Goal: Task Accomplishment & Management: Manage account settings

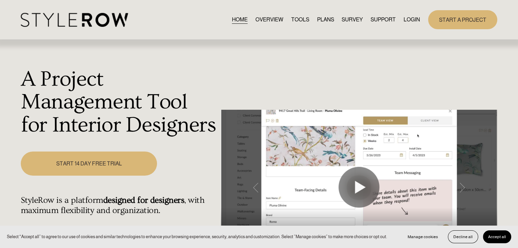
click at [410, 19] on link "LOGIN" at bounding box center [411, 19] width 16 height 9
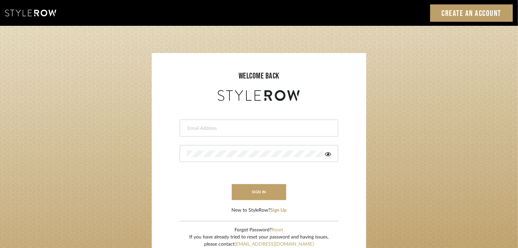
click at [201, 128] on input "email" at bounding box center [258, 128] width 143 height 7
type input "selvasubikksa@gmail.com"
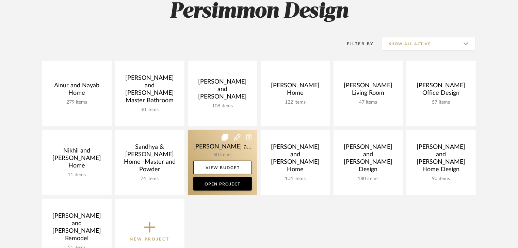
scroll to position [68, 0]
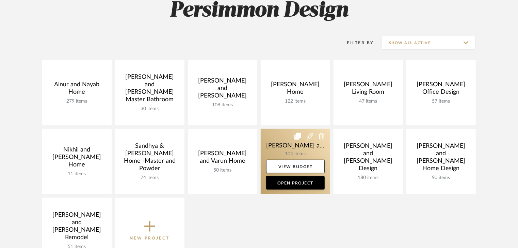
click at [293, 143] on link at bounding box center [295, 162] width 69 height 66
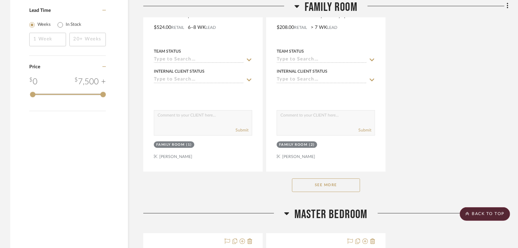
scroll to position [987, 0]
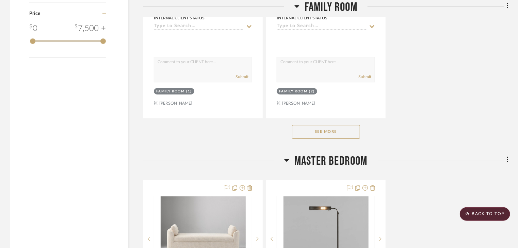
click at [319, 125] on button "See More" at bounding box center [326, 132] width 68 height 14
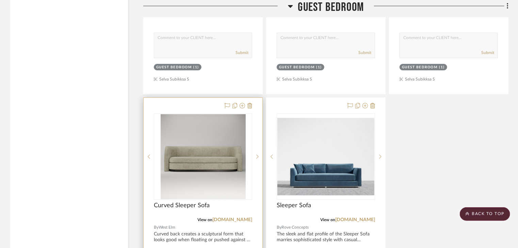
scroll to position [5036, 0]
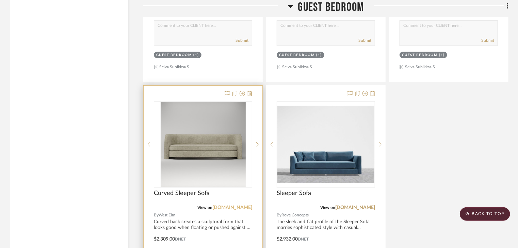
click at [233, 206] on link "westelm.com" at bounding box center [232, 208] width 40 height 5
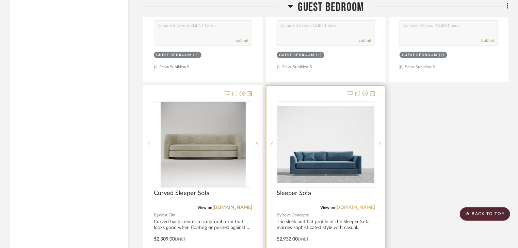
click at [355, 206] on link "roveconcepts.com" at bounding box center [355, 208] width 40 height 5
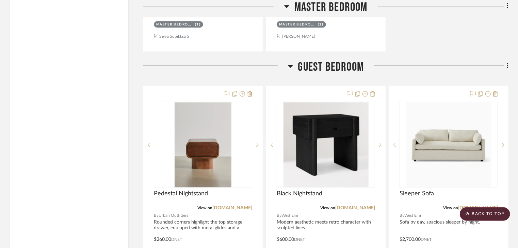
scroll to position [4730, 0]
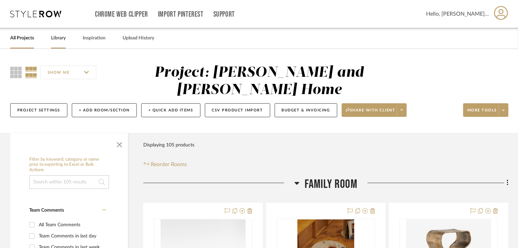
click at [56, 40] on link "Library" at bounding box center [58, 38] width 15 height 9
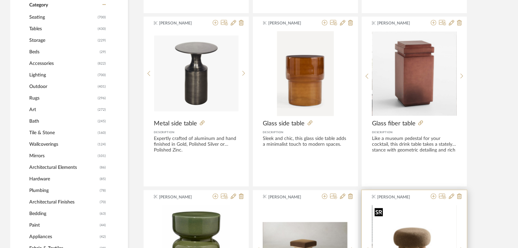
scroll to position [272, 0]
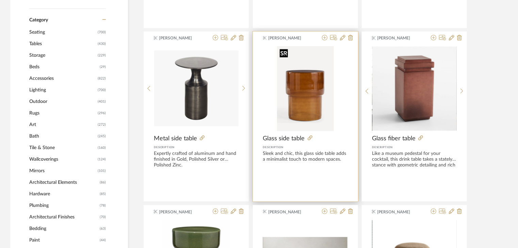
click at [310, 95] on img "0" at bounding box center [305, 88] width 57 height 85
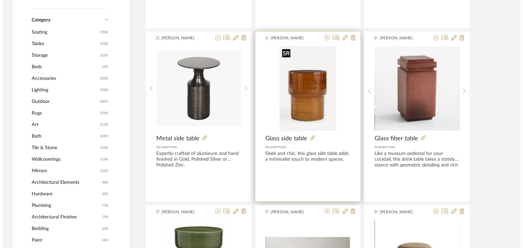
scroll to position [0, 0]
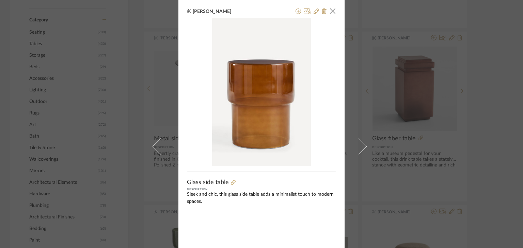
click at [502, 132] on div "Divya Ashok × Glass side table Description Sleek and chic, this glass side tabl…" at bounding box center [261, 124] width 523 height 248
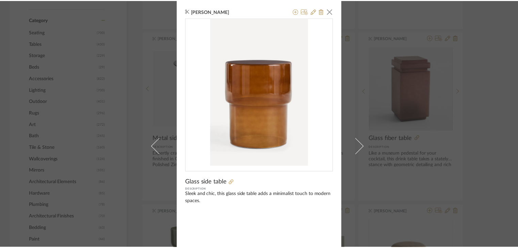
scroll to position [272, 0]
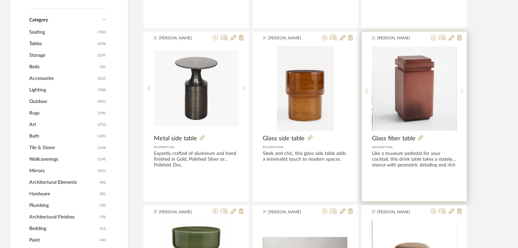
click at [462, 92] on icon at bounding box center [461, 91] width 3 height 5
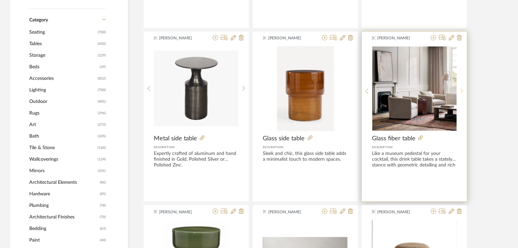
click at [460, 92] on icon at bounding box center [461, 91] width 3 height 6
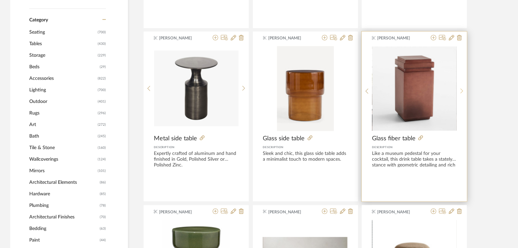
click at [460, 92] on icon at bounding box center [461, 91] width 3 height 6
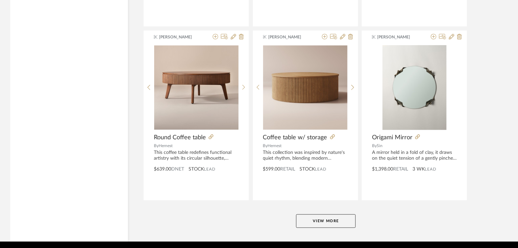
scroll to position [1667, 0]
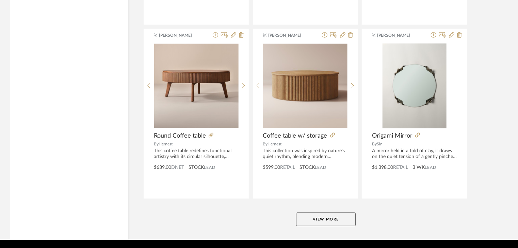
click at [328, 223] on button "View More" at bounding box center [326, 220] width 60 height 14
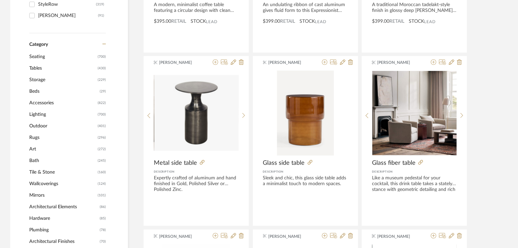
scroll to position [282, 0]
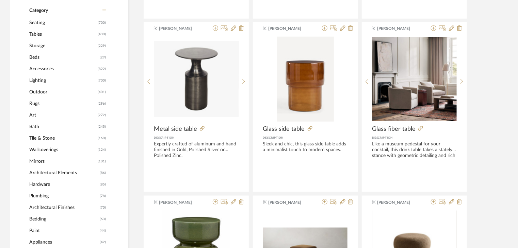
click at [41, 33] on span "Tables" at bounding box center [62, 35] width 67 height 12
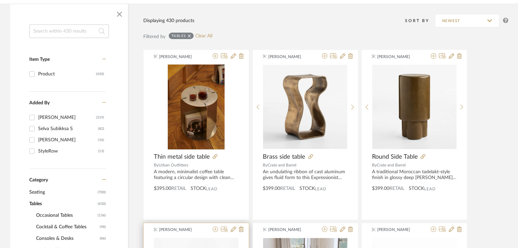
scroll to position [43, 0]
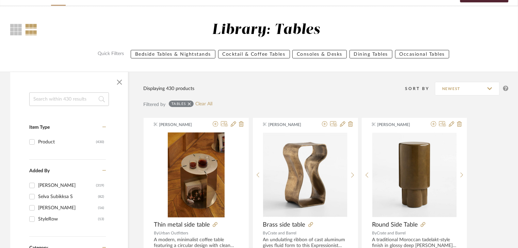
click at [78, 96] on input at bounding box center [69, 100] width 80 height 14
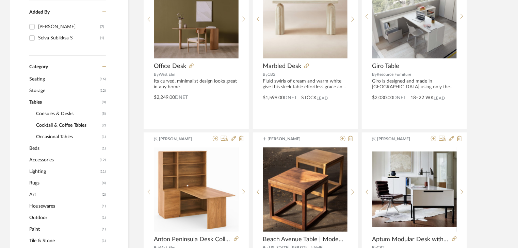
scroll to position [111, 0]
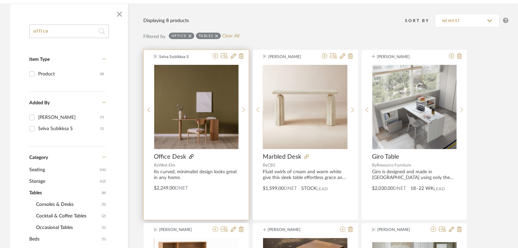
click at [192, 157] on icon at bounding box center [191, 156] width 5 height 5
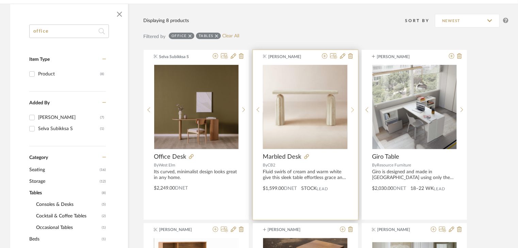
click at [353, 109] on icon at bounding box center [352, 110] width 3 height 6
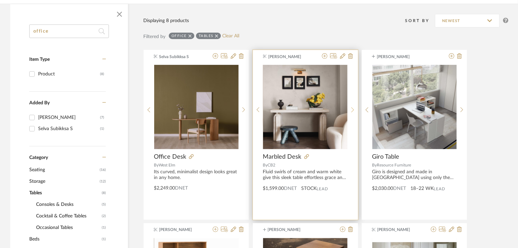
click at [353, 109] on icon at bounding box center [352, 110] width 3 height 6
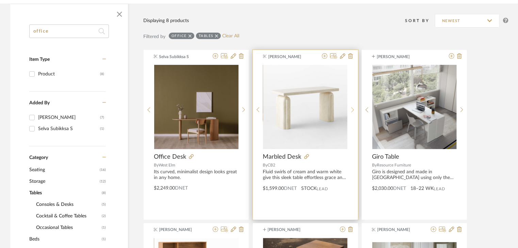
click at [353, 109] on icon at bounding box center [352, 110] width 3 height 6
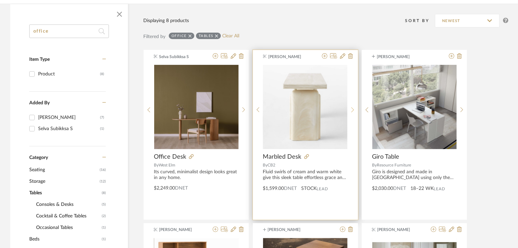
click at [353, 109] on icon at bounding box center [352, 110] width 3 height 6
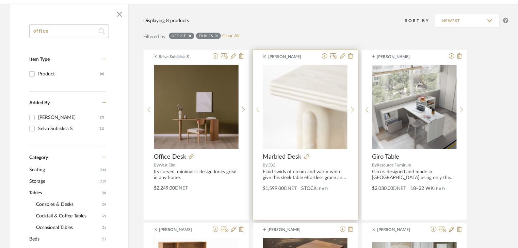
click at [353, 109] on icon at bounding box center [352, 110] width 3 height 6
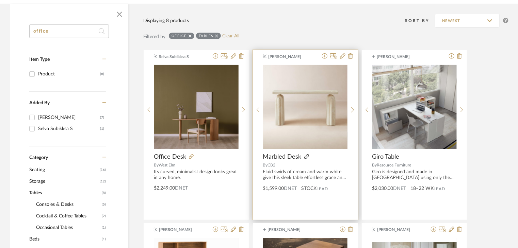
click at [304, 156] on icon at bounding box center [306, 156] width 5 height 5
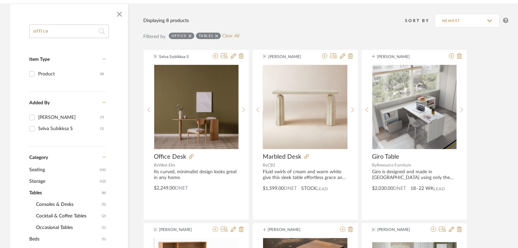
click at [92, 36] on input "office" at bounding box center [69, 32] width 80 height 14
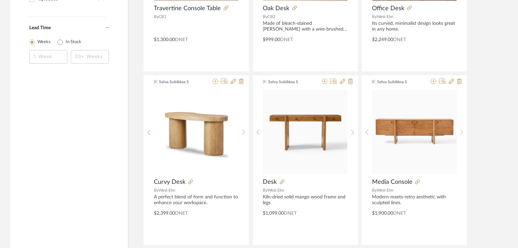
scroll to position [792, 0]
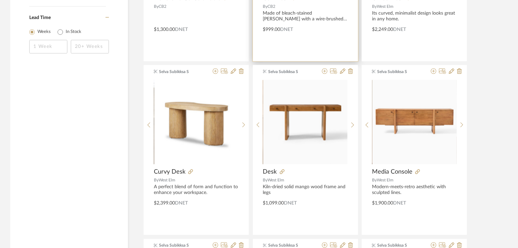
type input "desk"
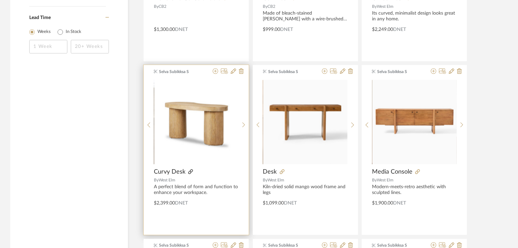
click at [188, 169] on icon at bounding box center [190, 171] width 5 height 5
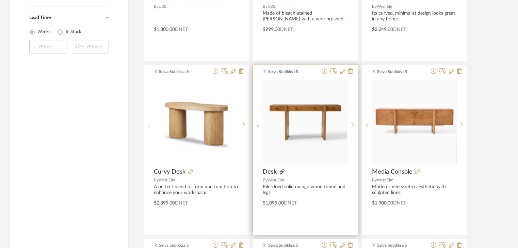
click at [280, 171] on icon at bounding box center [282, 171] width 5 height 5
click at [324, 72] on icon at bounding box center [324, 70] width 5 height 5
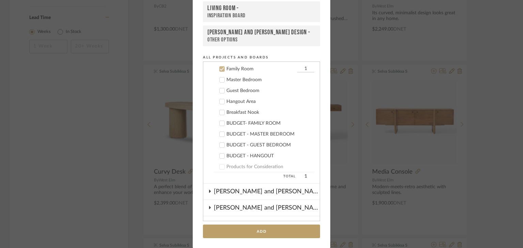
scroll to position [139, 0]
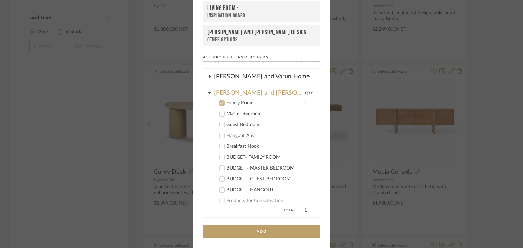
click at [221, 102] on icon at bounding box center [222, 103] width 4 height 3
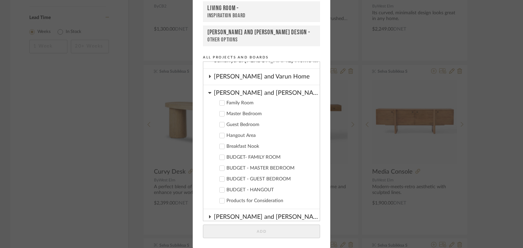
click at [216, 121] on label "Guest Bedroom" at bounding box center [263, 124] width 101 height 7
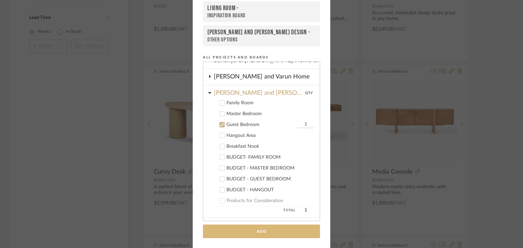
click at [238, 229] on button "Add" at bounding box center [261, 232] width 117 height 14
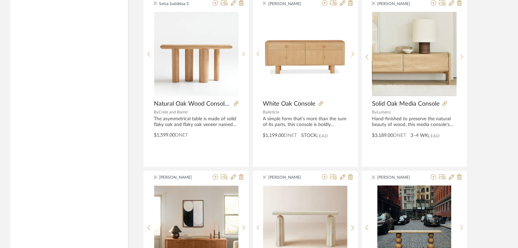
scroll to position [1710, 0]
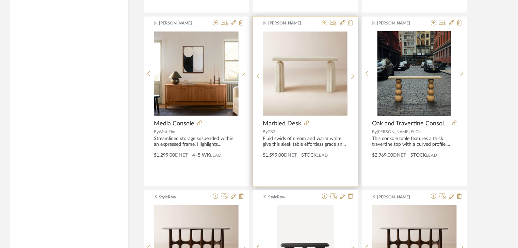
click at [324, 22] on icon at bounding box center [324, 22] width 5 height 5
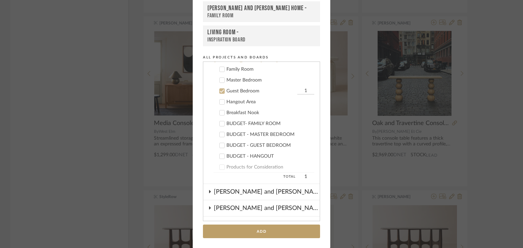
scroll to position [161, 0]
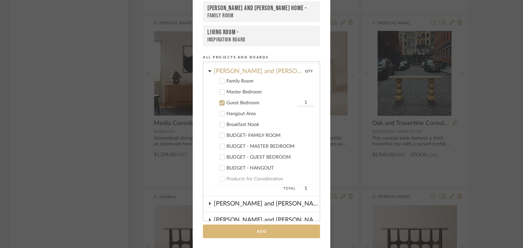
click at [262, 235] on button "Add" at bounding box center [261, 232] width 117 height 14
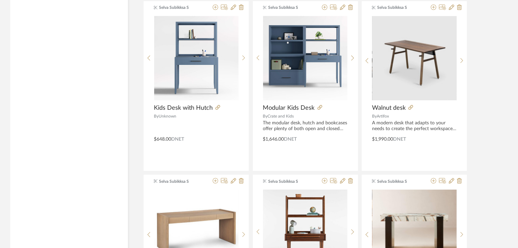
scroll to position [996, 0]
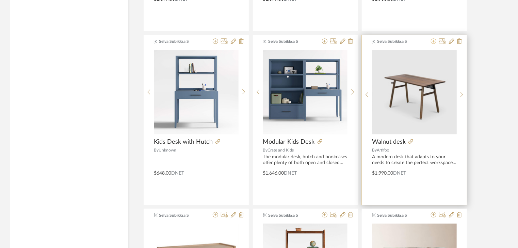
click at [435, 43] on icon at bounding box center [433, 40] width 5 height 5
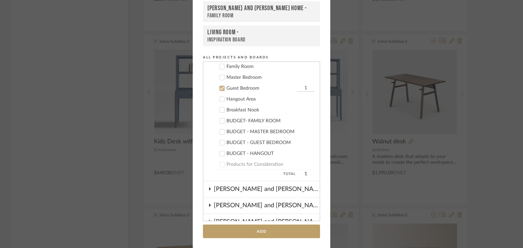
scroll to position [161, 0]
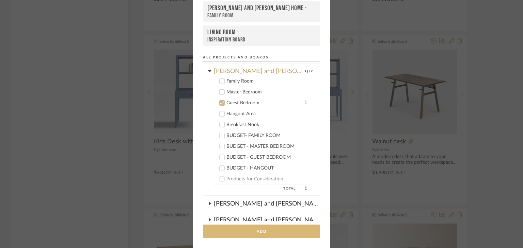
click at [223, 230] on button "Add" at bounding box center [261, 232] width 117 height 14
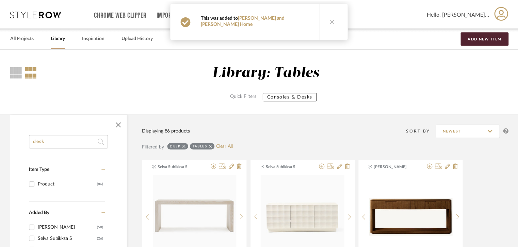
scroll to position [996, 0]
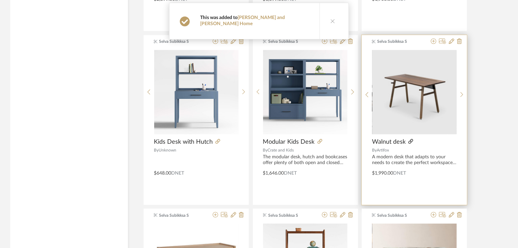
click at [409, 140] on icon at bounding box center [410, 141] width 5 height 5
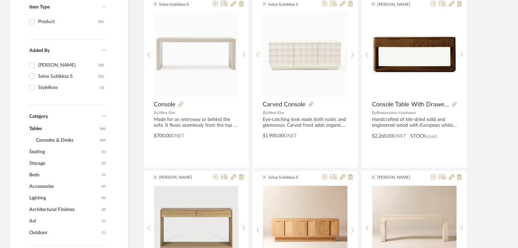
scroll to position [170, 0]
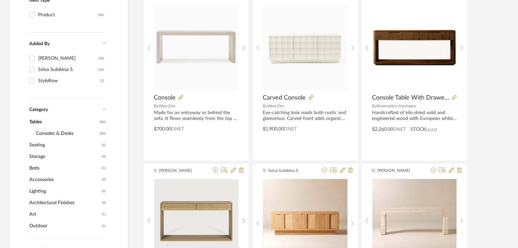
click at [43, 147] on span "Seating" at bounding box center [64, 146] width 71 height 12
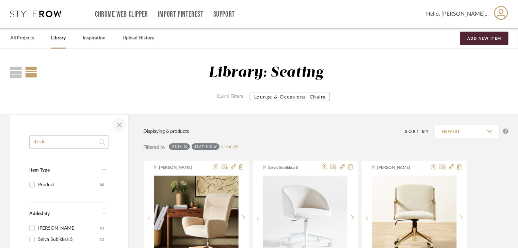
click at [118, 126] on span "button" at bounding box center [119, 125] width 16 height 16
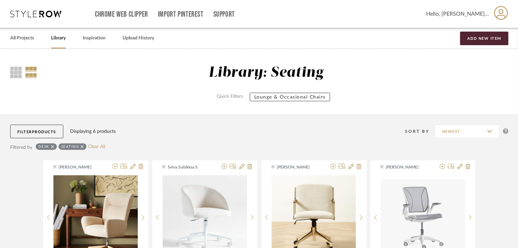
click at [52, 146] on icon at bounding box center [52, 146] width 3 height 3
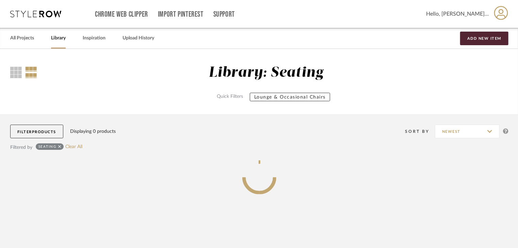
click at [37, 131] on span "Products" at bounding box center [44, 132] width 24 height 4
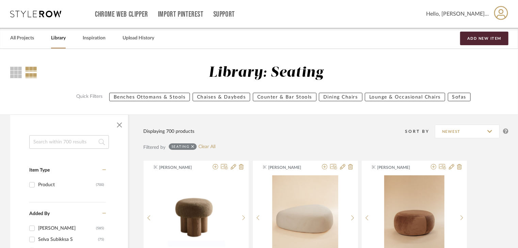
click at [63, 146] on input at bounding box center [69, 142] width 80 height 14
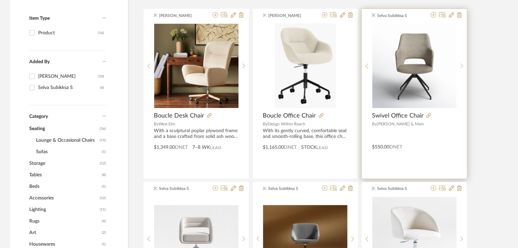
scroll to position [136, 0]
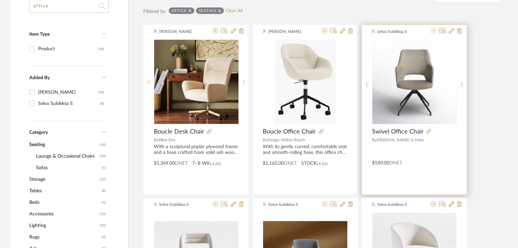
type input "office"
click at [434, 30] on icon at bounding box center [433, 30] width 5 height 5
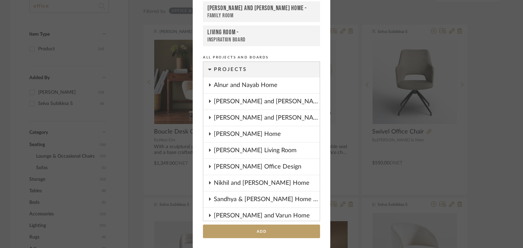
scroll to position [195, 0]
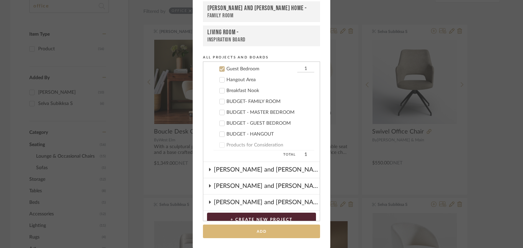
click at [246, 229] on button "Add" at bounding box center [261, 232] width 117 height 14
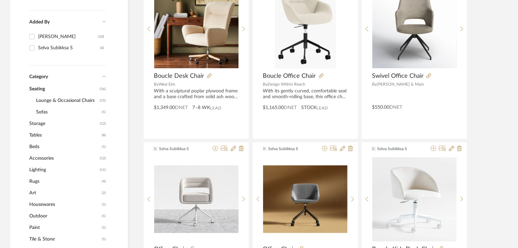
scroll to position [204, 0]
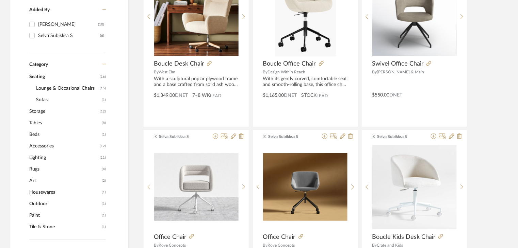
click at [46, 158] on span "Lighting" at bounding box center [63, 158] width 69 height 12
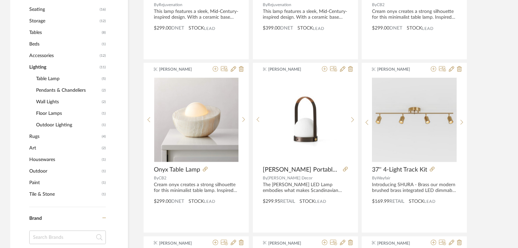
scroll to position [272, 0]
click at [36, 54] on span "Accessories" at bounding box center [63, 55] width 69 height 12
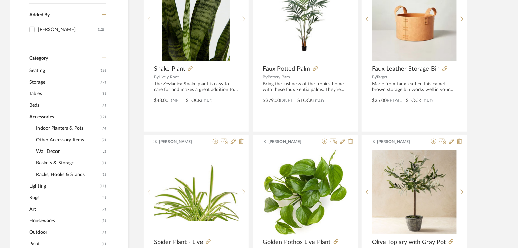
scroll to position [193, 0]
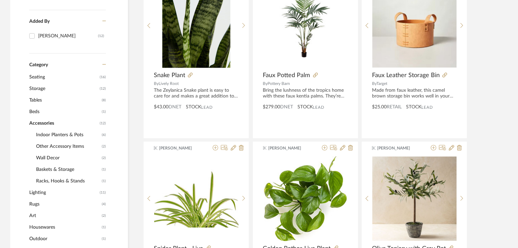
click at [39, 75] on span "Seating" at bounding box center [63, 77] width 69 height 12
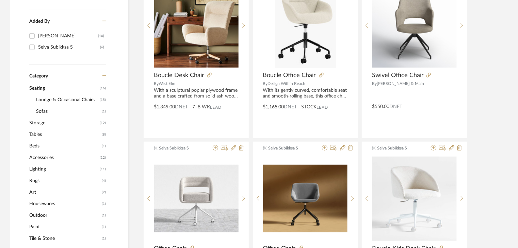
scroll to position [22, 0]
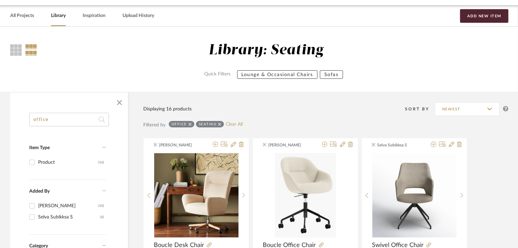
click at [91, 119] on input "office" at bounding box center [69, 120] width 80 height 14
click at [189, 124] on icon at bounding box center [190, 124] width 3 height 5
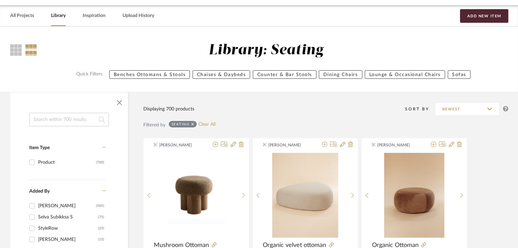
click at [84, 123] on input at bounding box center [69, 120] width 80 height 14
type input "stool"
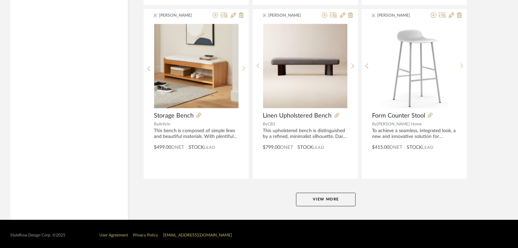
scroll to position [2068, 0]
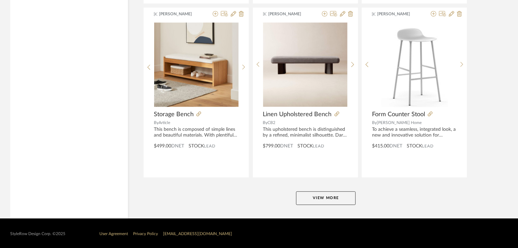
click at [319, 197] on button "View More" at bounding box center [326, 199] width 60 height 14
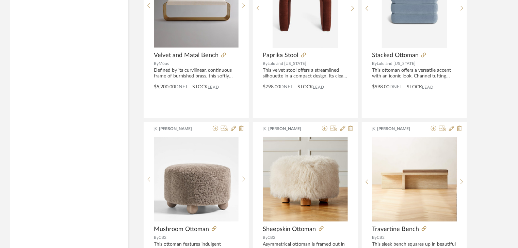
scroll to position [4155, 0]
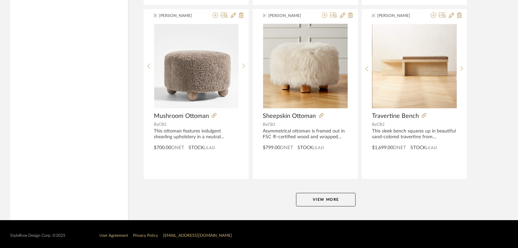
click at [301, 193] on button "View More" at bounding box center [326, 200] width 60 height 14
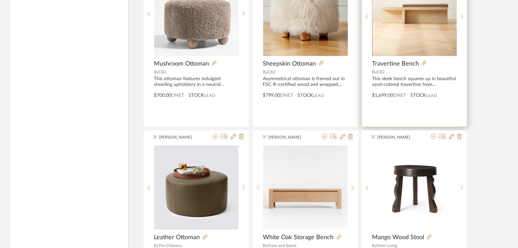
scroll to position [4291, 0]
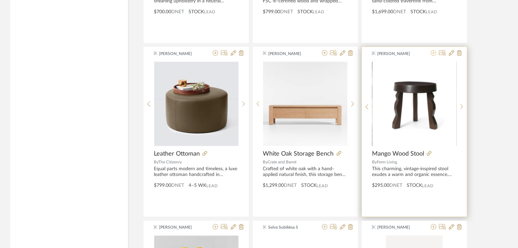
click at [434, 50] on icon at bounding box center [433, 52] width 5 height 5
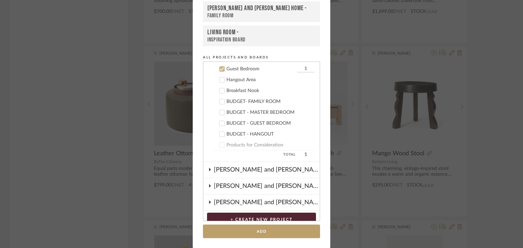
scroll to position [161, 0]
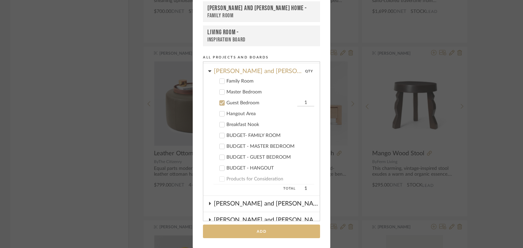
click at [253, 230] on button "Add" at bounding box center [261, 232] width 117 height 14
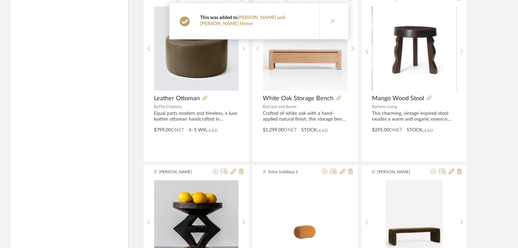
scroll to position [4461, 0]
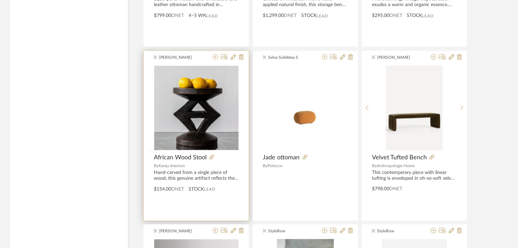
click at [241, 103] on div at bounding box center [244, 154] width 11 height 176
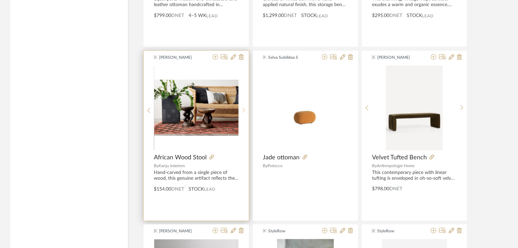
click at [241, 103] on div at bounding box center [244, 111] width 11 height 91
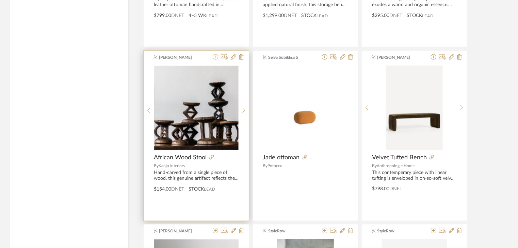
click at [216, 54] on icon at bounding box center [215, 56] width 5 height 5
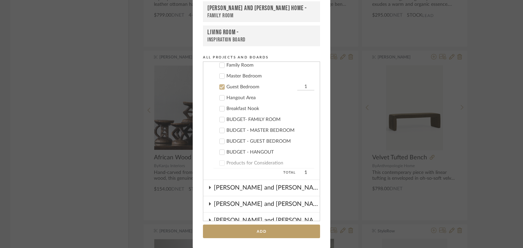
scroll to position [161, 0]
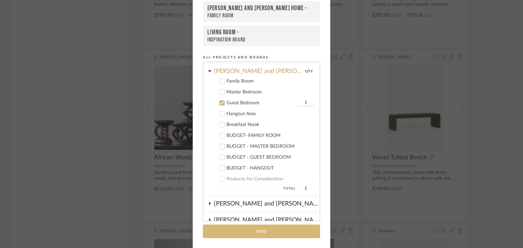
click at [243, 228] on button "Add" at bounding box center [261, 232] width 117 height 14
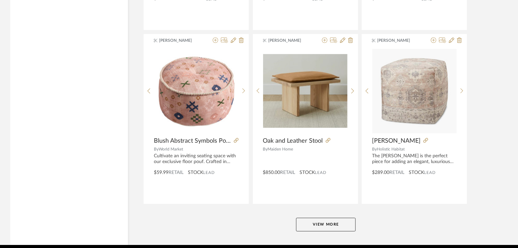
scroll to position [6230, 0]
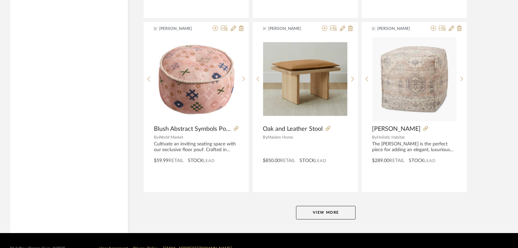
click at [345, 206] on button "View More" at bounding box center [326, 213] width 60 height 14
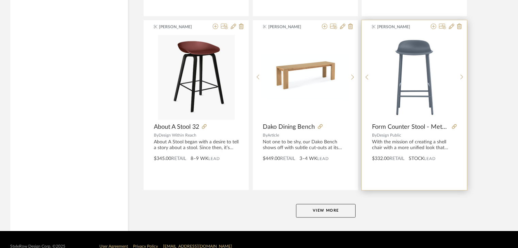
scroll to position [8329, 0]
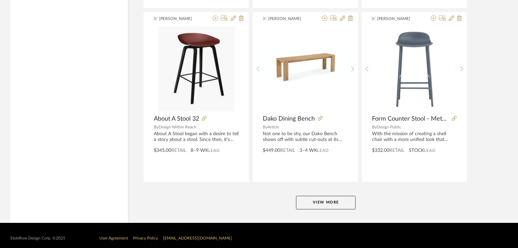
click at [355, 198] on button "View More" at bounding box center [326, 203] width 60 height 14
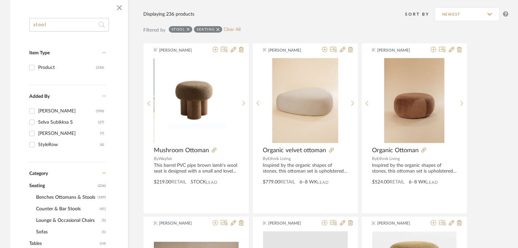
scroll to position [102, 0]
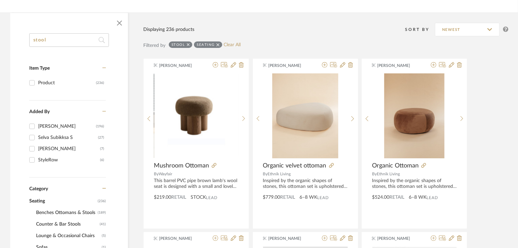
click at [97, 44] on input "stool" at bounding box center [69, 40] width 80 height 14
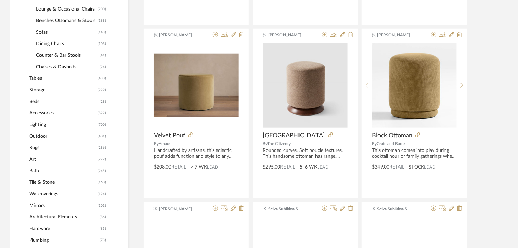
scroll to position [306, 0]
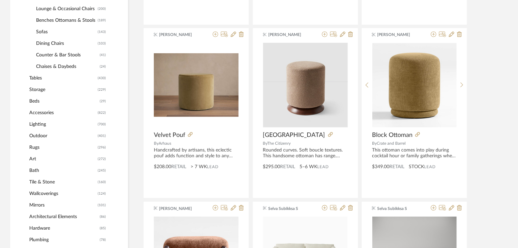
click at [37, 147] on span "Rugs" at bounding box center [62, 148] width 67 height 12
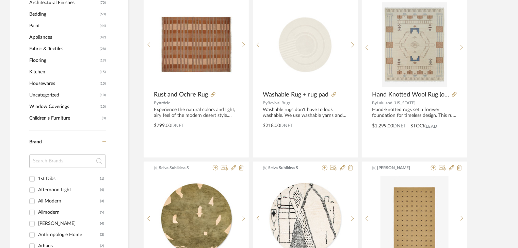
scroll to position [510, 0]
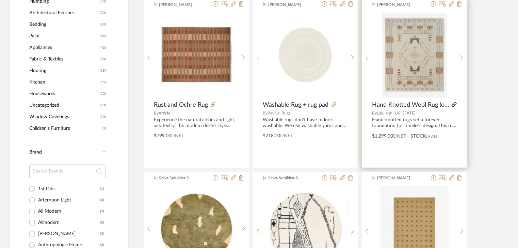
click at [456, 103] on icon at bounding box center [454, 104] width 5 height 5
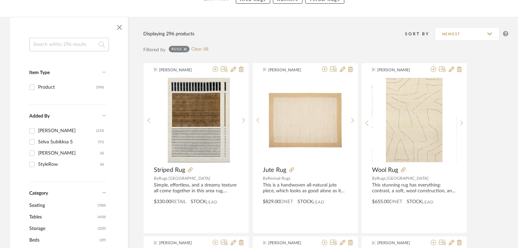
scroll to position [188, 0]
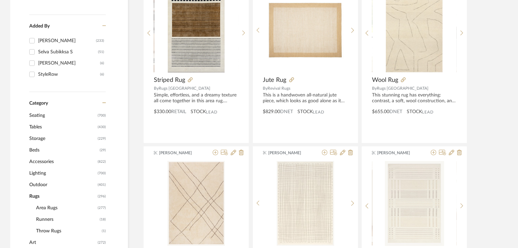
click at [46, 173] on span "Lighting" at bounding box center [62, 174] width 67 height 12
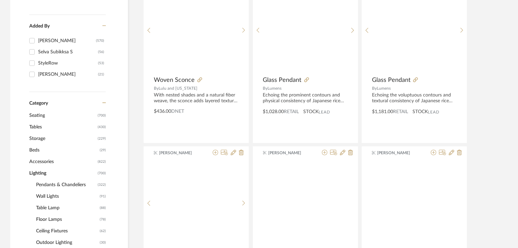
scroll to position [222, 0]
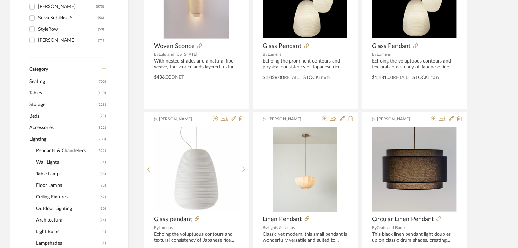
click at [48, 174] on span "Table Lamp" at bounding box center [67, 174] width 62 height 12
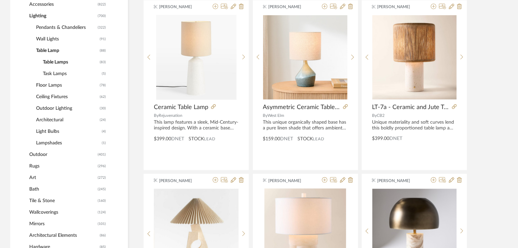
scroll to position [324, 0]
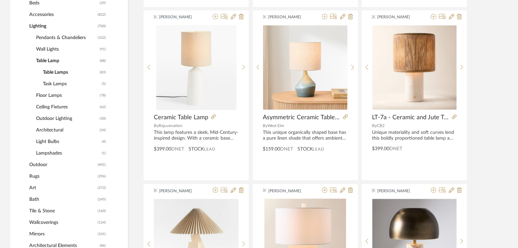
click at [50, 96] on span "Floor Lamps" at bounding box center [67, 96] width 62 height 12
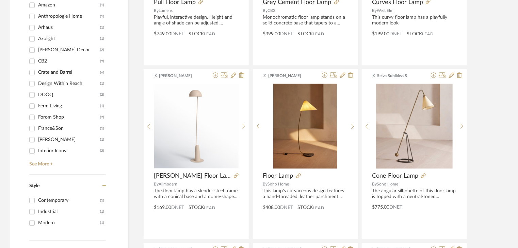
scroll to position [800, 0]
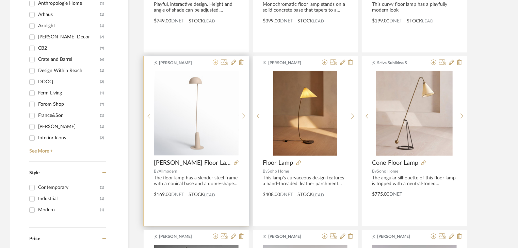
click at [215, 61] on icon at bounding box center [215, 62] width 5 height 5
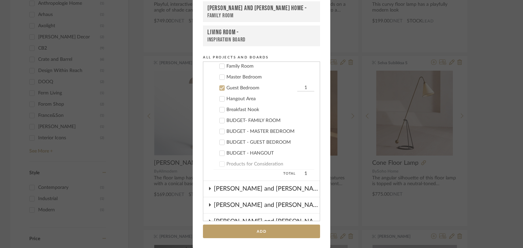
scroll to position [161, 0]
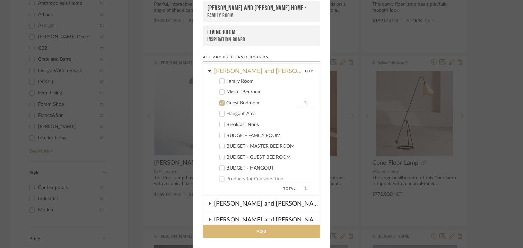
click at [255, 225] on button "Add" at bounding box center [261, 232] width 117 height 14
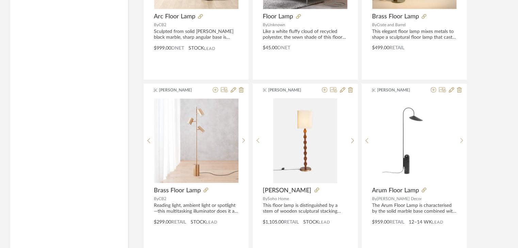
scroll to position [2068, 0]
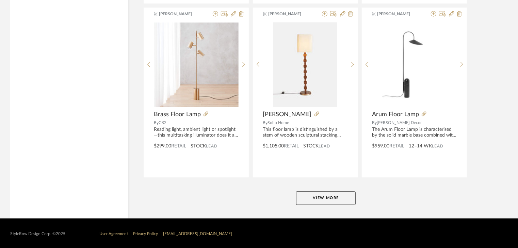
click at [345, 194] on button "View More" at bounding box center [326, 199] width 60 height 14
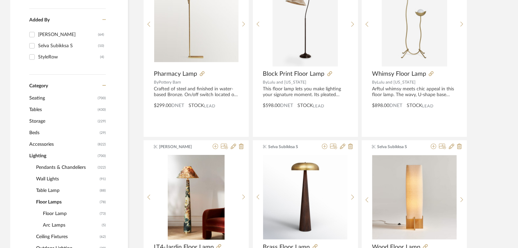
scroll to position [182, 0]
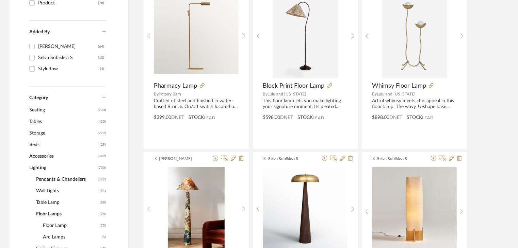
click at [46, 130] on span "Storage" at bounding box center [62, 134] width 67 height 12
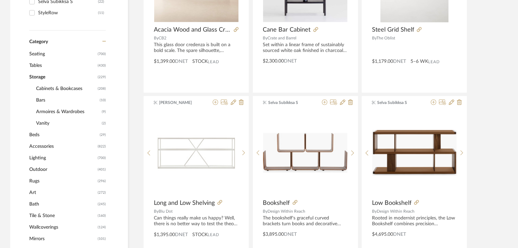
scroll to position [250, 0]
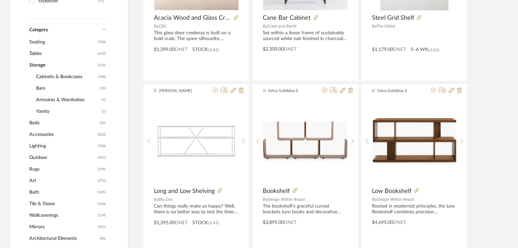
click at [62, 78] on span "Cabinets & Bookcases" at bounding box center [66, 77] width 60 height 12
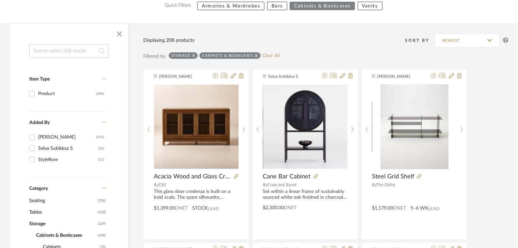
scroll to position [80, 0]
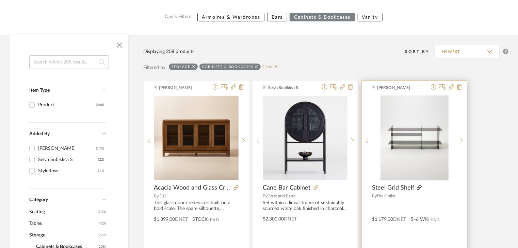
click at [418, 188] on icon at bounding box center [419, 187] width 5 height 5
click at [435, 86] on icon at bounding box center [433, 86] width 5 height 5
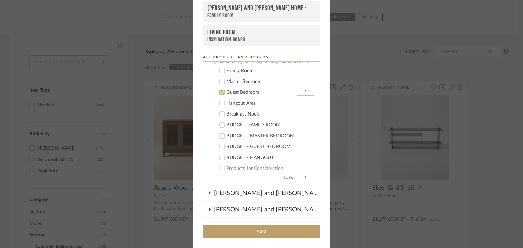
scroll to position [161, 0]
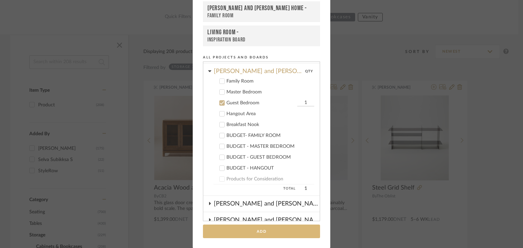
click at [267, 233] on button "Add" at bounding box center [261, 232] width 117 height 14
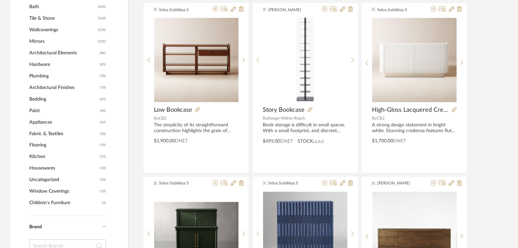
scroll to position [488, 0]
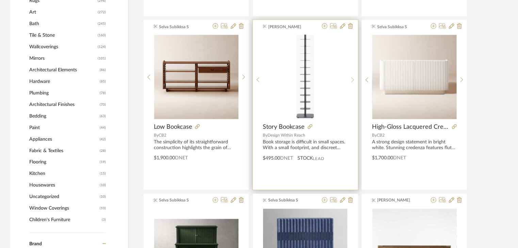
click at [354, 85] on div at bounding box center [352, 80] width 11 height 91
click at [354, 84] on div at bounding box center [352, 80] width 11 height 91
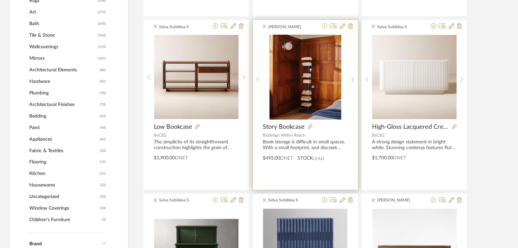
click at [324, 24] on icon at bounding box center [324, 25] width 5 height 5
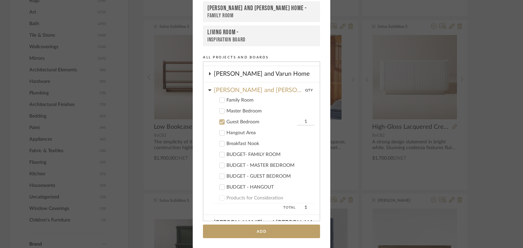
scroll to position [127, 0]
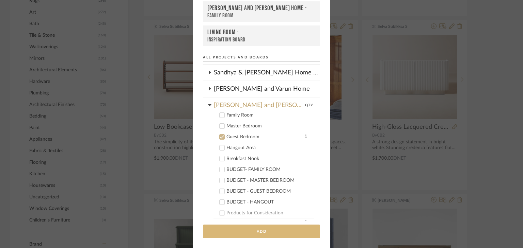
click at [284, 237] on button "Add" at bounding box center [261, 232] width 117 height 14
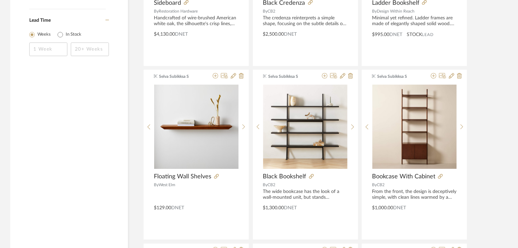
scroll to position [1033, 0]
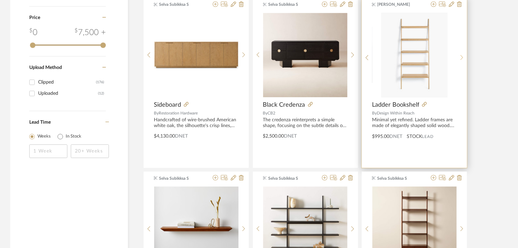
click at [460, 53] on div at bounding box center [462, 58] width 11 height 91
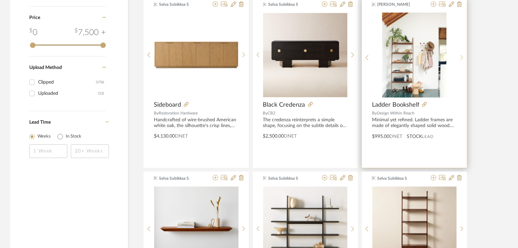
click at [460, 53] on div at bounding box center [462, 58] width 11 height 91
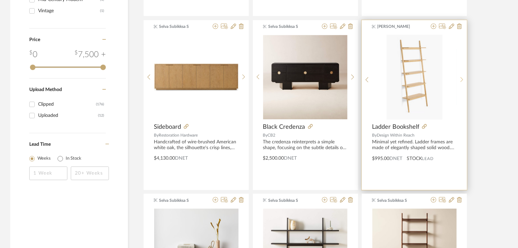
scroll to position [999, 0]
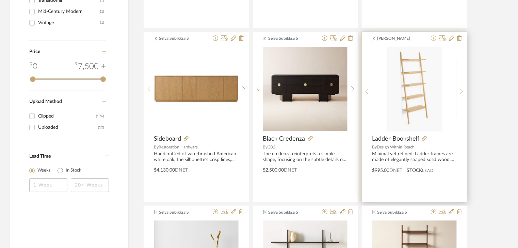
click at [433, 36] on icon at bounding box center [433, 37] width 5 height 5
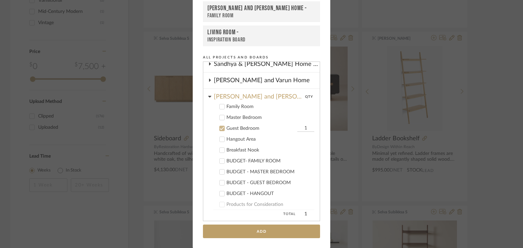
scroll to position [127, 0]
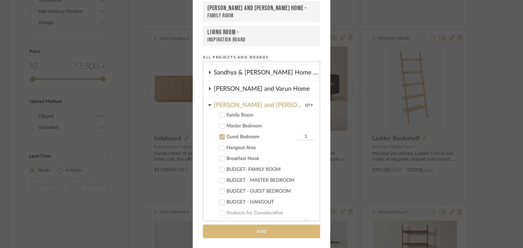
click at [263, 229] on button "Add" at bounding box center [261, 232] width 117 height 14
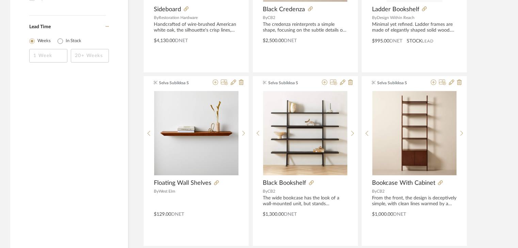
scroll to position [1149, 0]
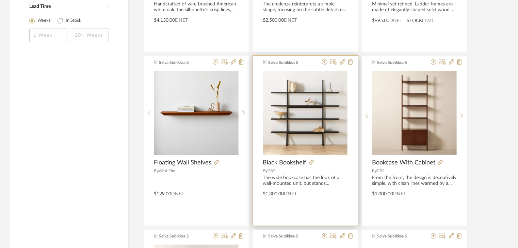
click at [352, 156] on icon at bounding box center [352, 158] width 3 height 5
click at [324, 63] on icon at bounding box center [324, 61] width 5 height 5
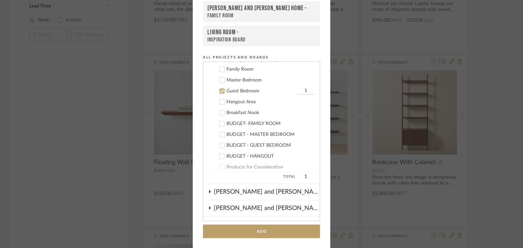
scroll to position [161, 0]
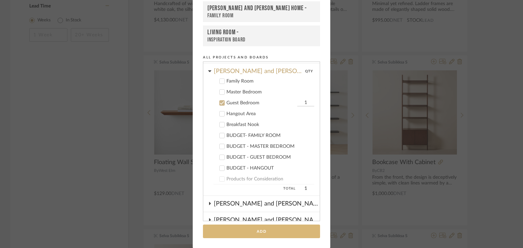
click at [272, 231] on button "Add" at bounding box center [261, 232] width 117 height 14
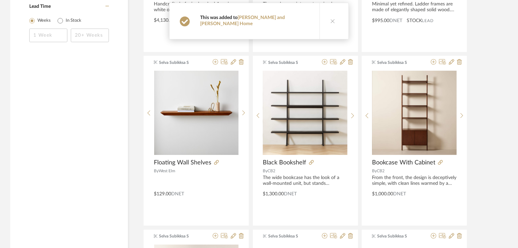
scroll to position [1047, 0]
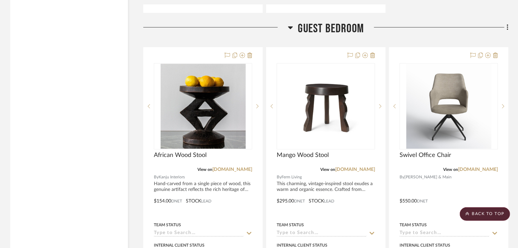
scroll to position [1449, 0]
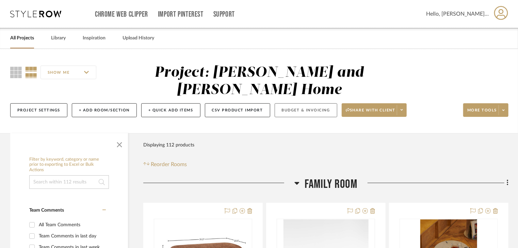
click at [277, 103] on button "Budget & Invoicing" at bounding box center [306, 110] width 63 height 14
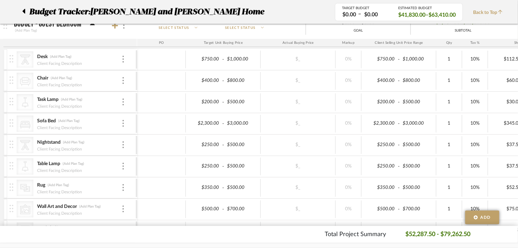
scroll to position [919, 0]
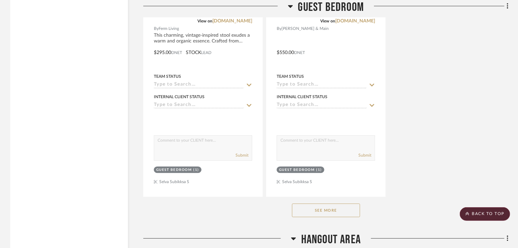
scroll to position [2212, 0]
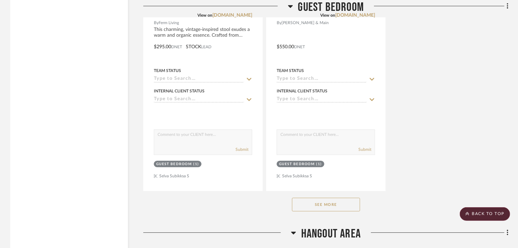
click at [338, 198] on button "See More" at bounding box center [326, 205] width 68 height 14
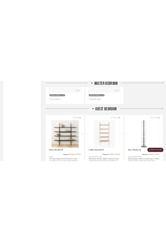
scroll to position [1413, 0]
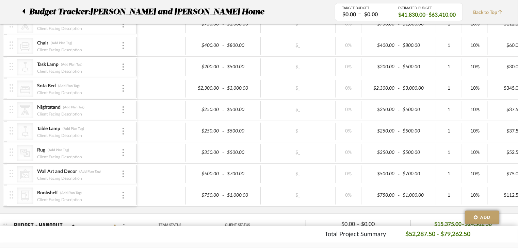
scroll to position [953, 0]
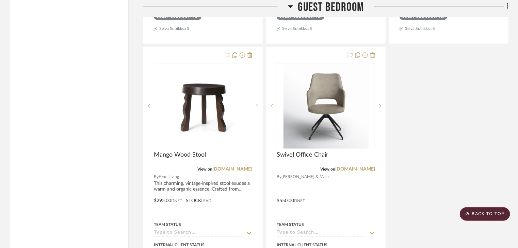
scroll to position [2042, 0]
